Goal: Task Accomplishment & Management: Manage account settings

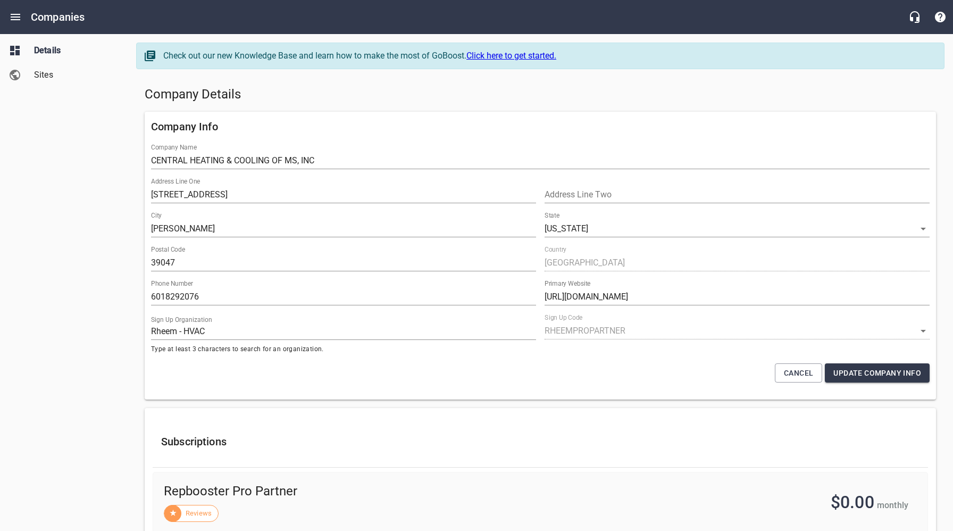
select select "[US_STATE]"
select select "62"
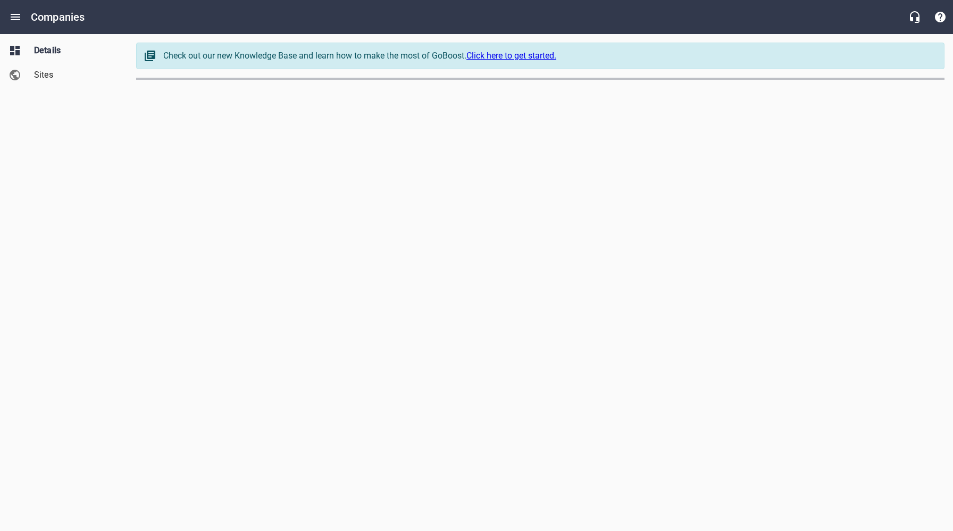
select select "[US_STATE]"
select select "49"
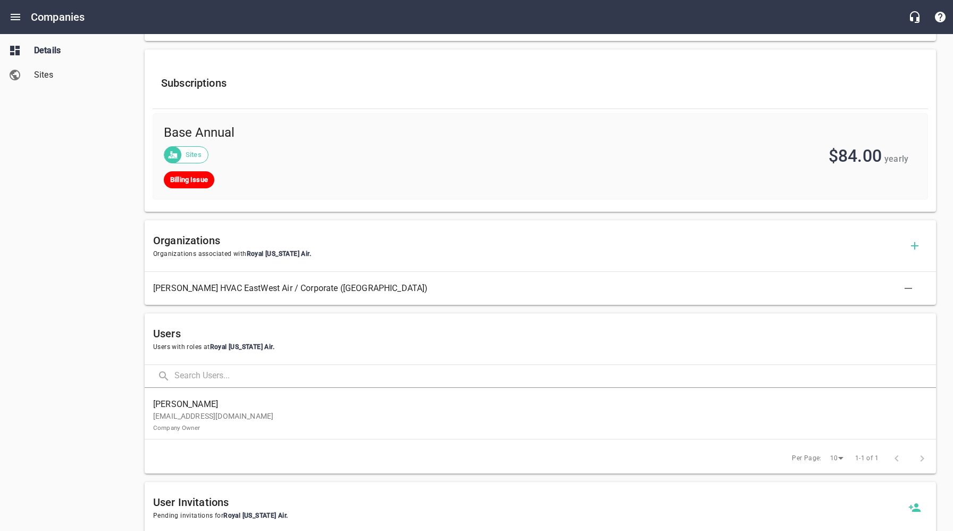
scroll to position [452, 0]
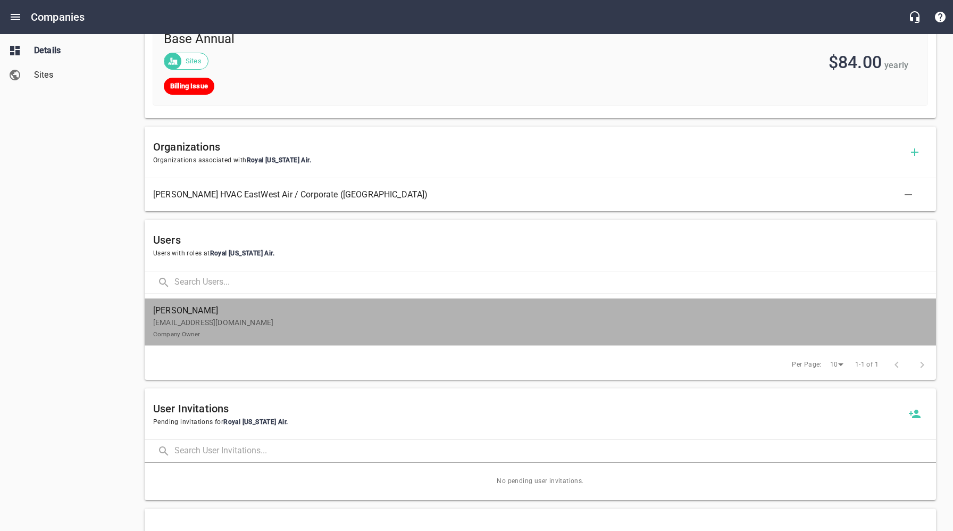
drag, startPoint x: 220, startPoint y: 316, endPoint x: 232, endPoint y: 318, distance: 12.9
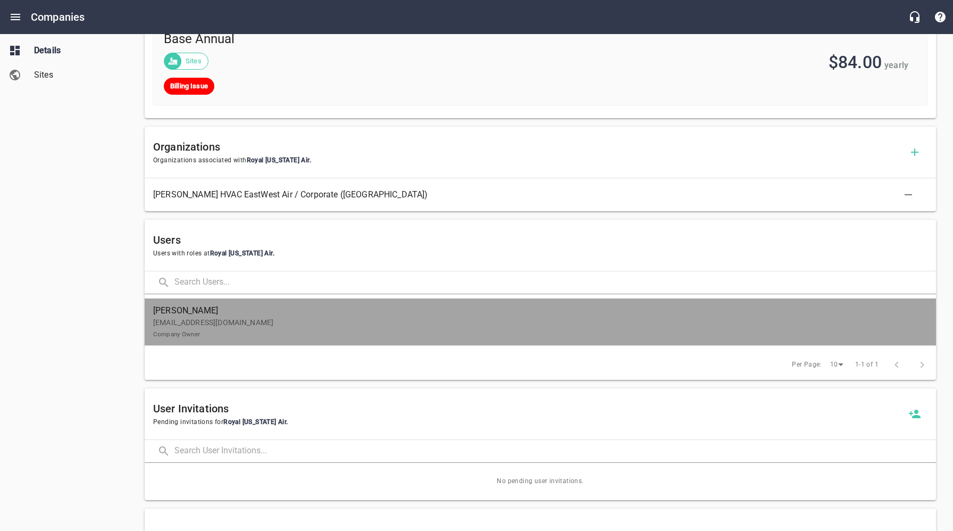
click at [220, 316] on span "[PERSON_NAME]" at bounding box center [536, 310] width 766 height 13
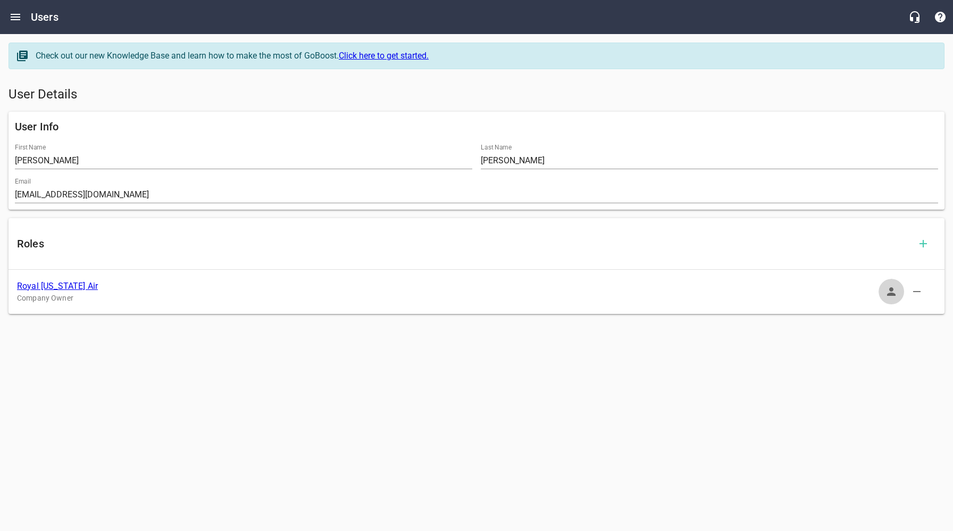
click at [888, 294] on icon "button" at bounding box center [891, 291] width 9 height 9
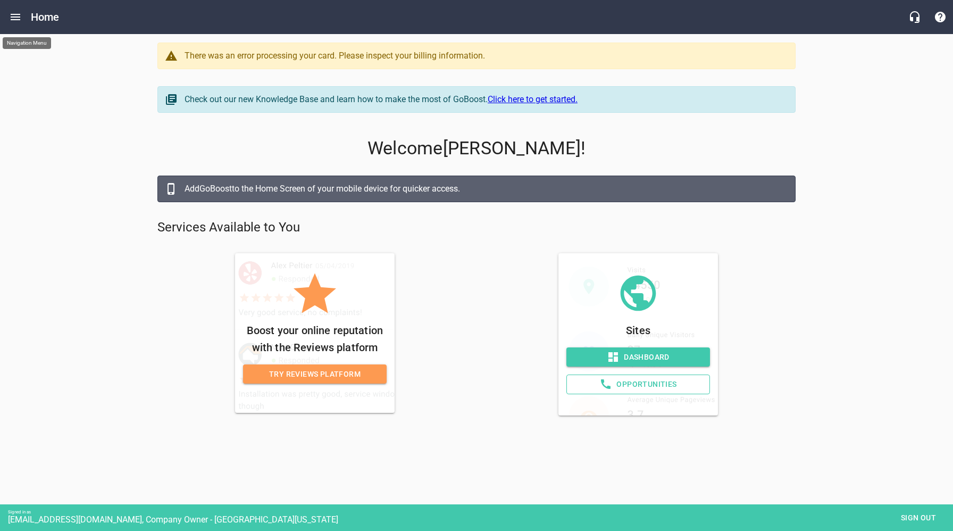
click at [18, 16] on icon "Open drawer" at bounding box center [16, 17] width 10 height 6
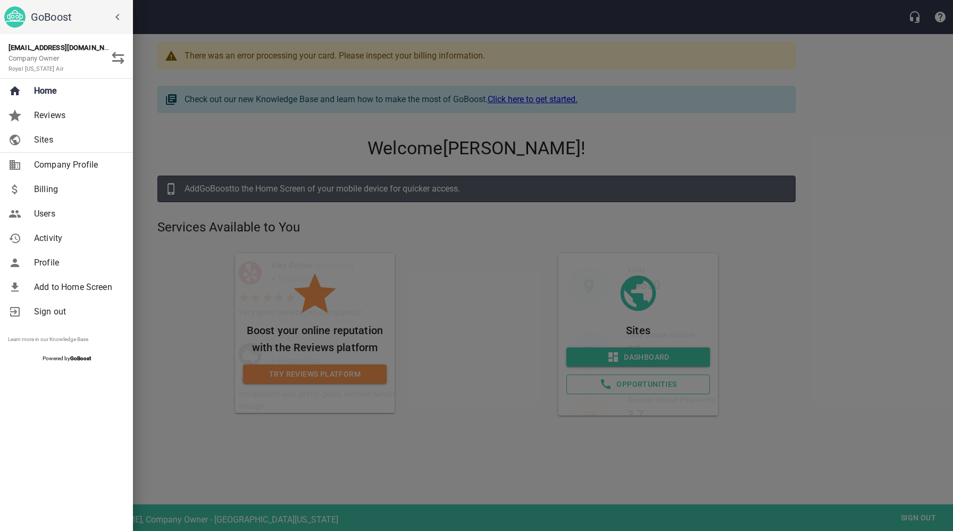
click at [59, 169] on span "Company Profile" at bounding box center [77, 165] width 86 height 13
select select "[US_STATE]"
